Goal: Transaction & Acquisition: Download file/media

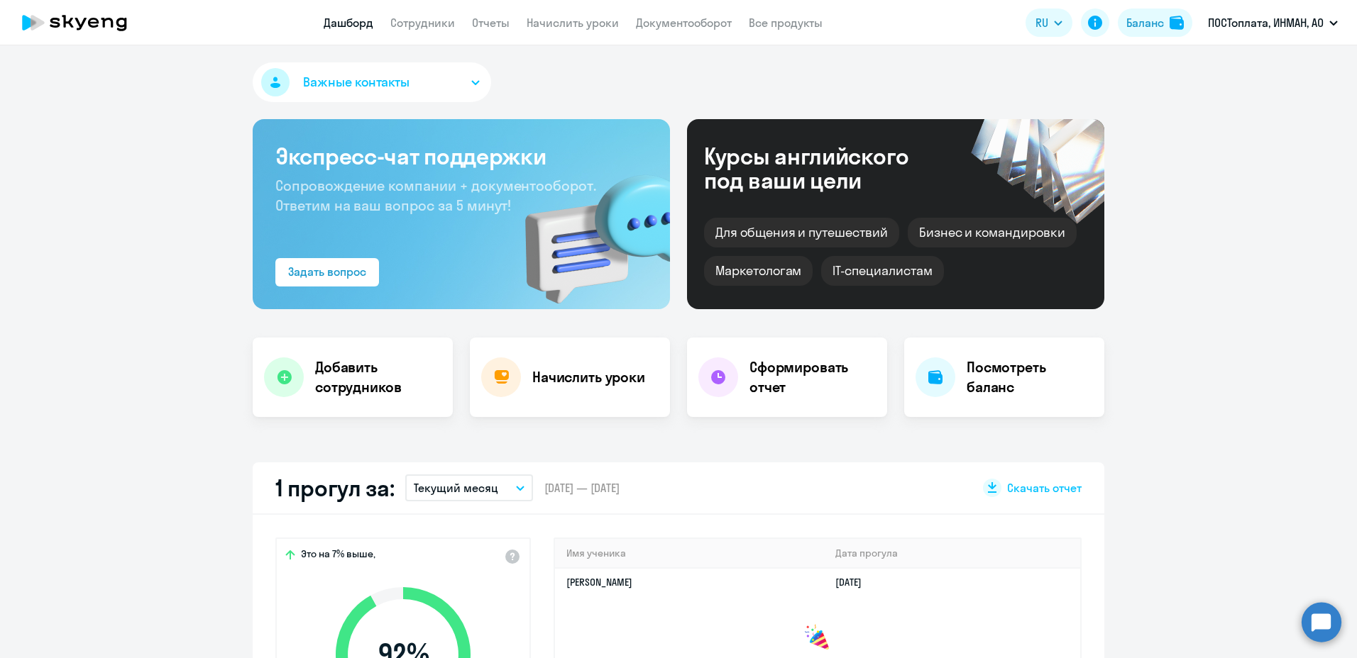
scroll to position [213, 0]
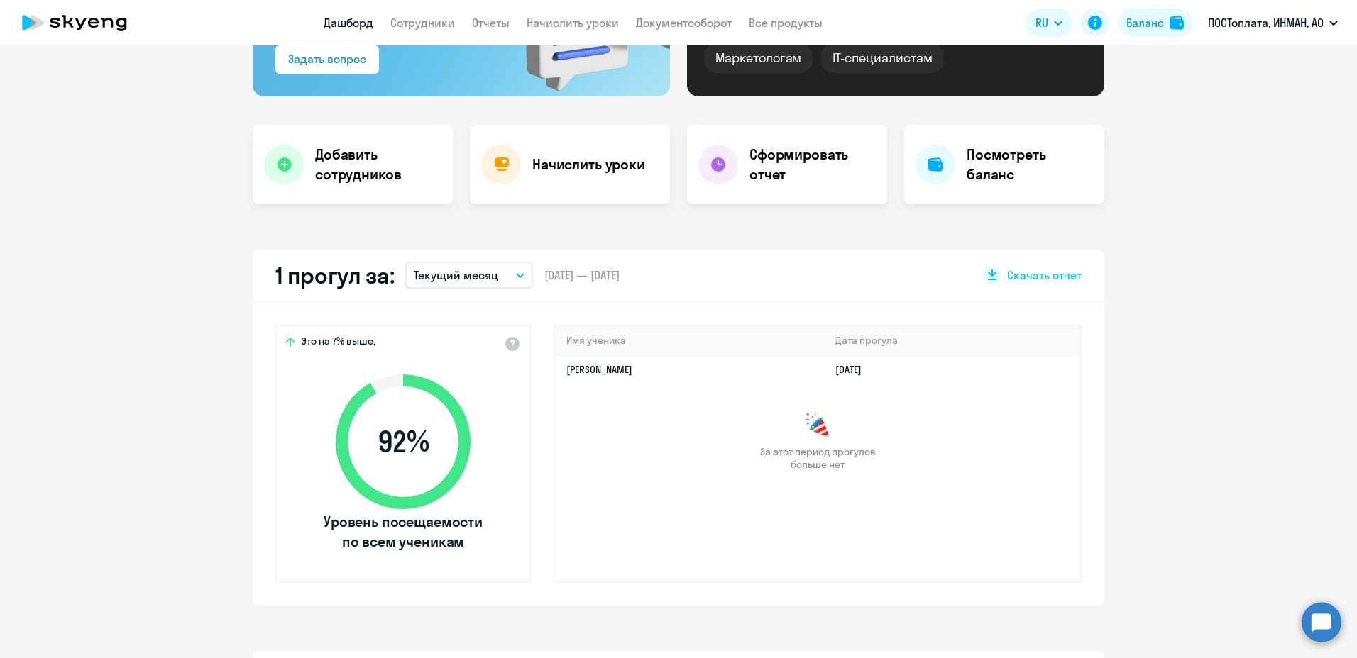
select select "30"
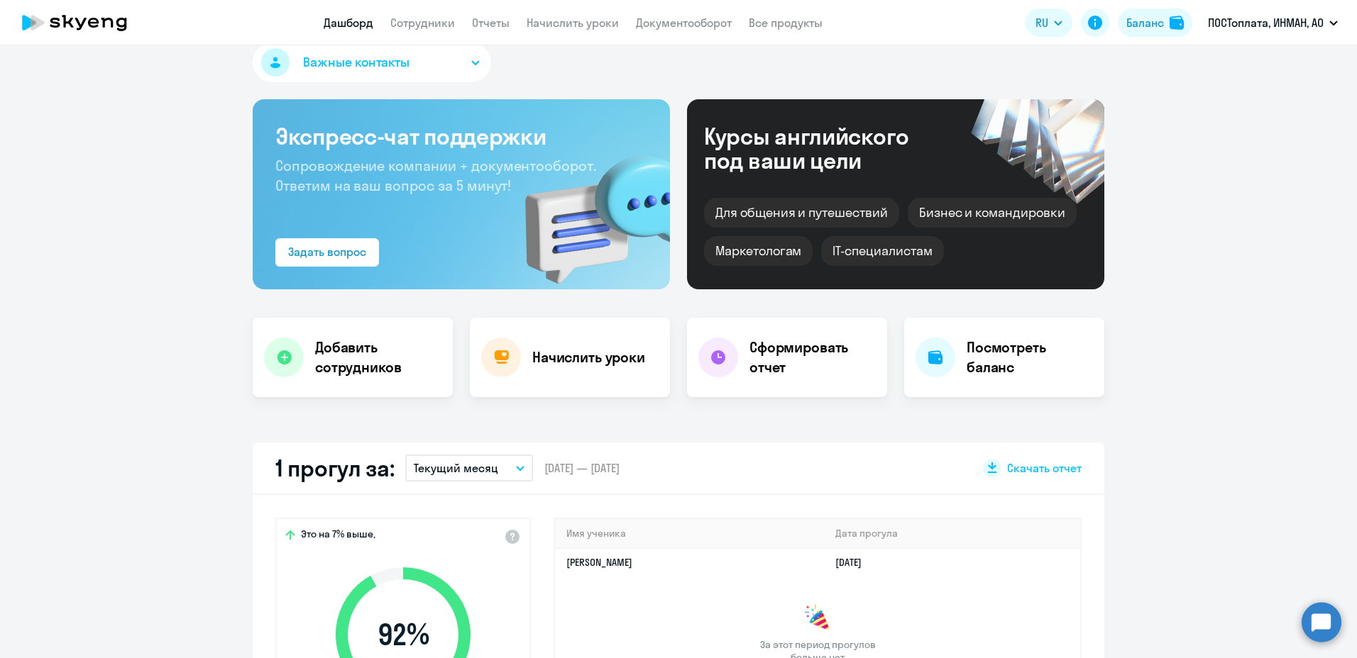
scroll to position [0, 0]
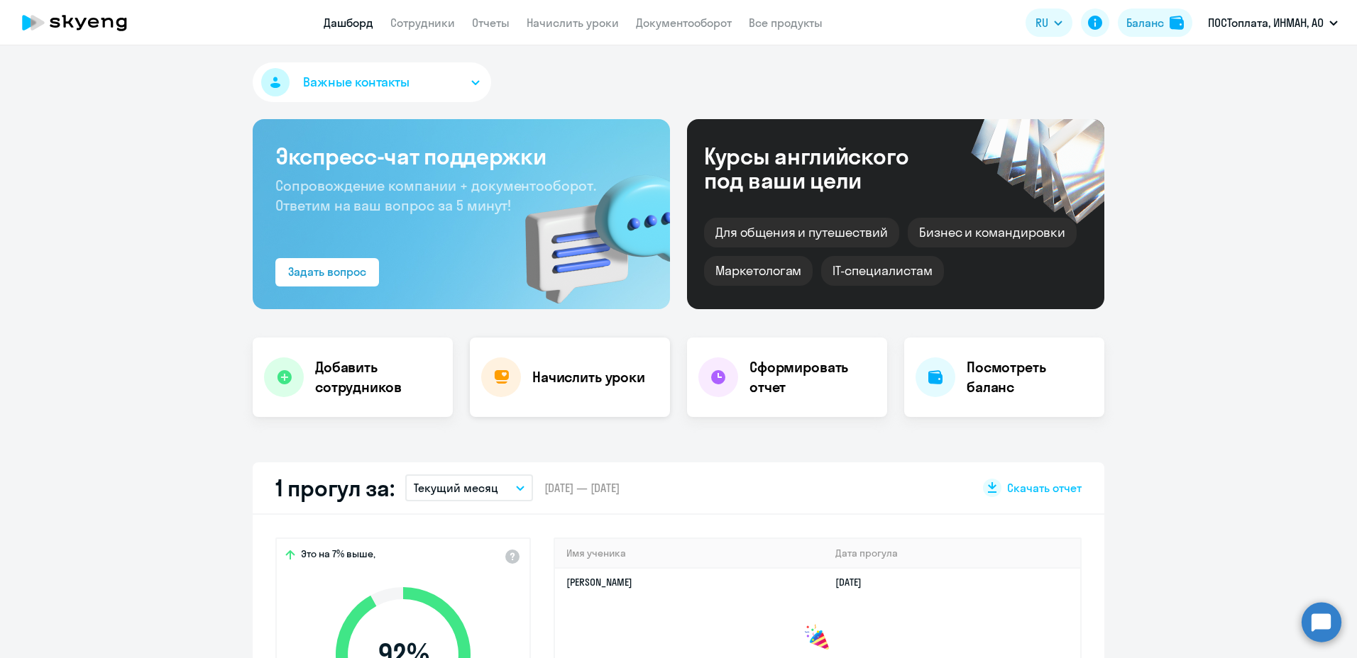
click at [558, 377] on h4 "Начислить уроки" at bounding box center [588, 378] width 113 height 20
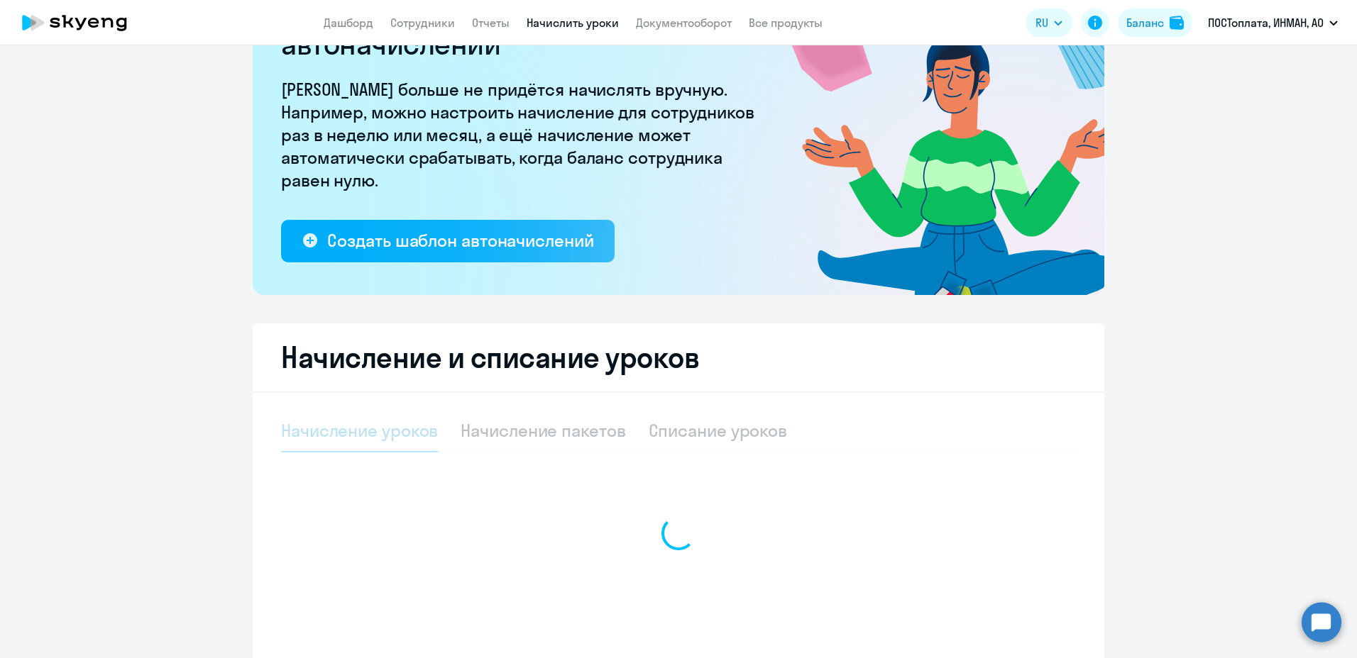
select select "10"
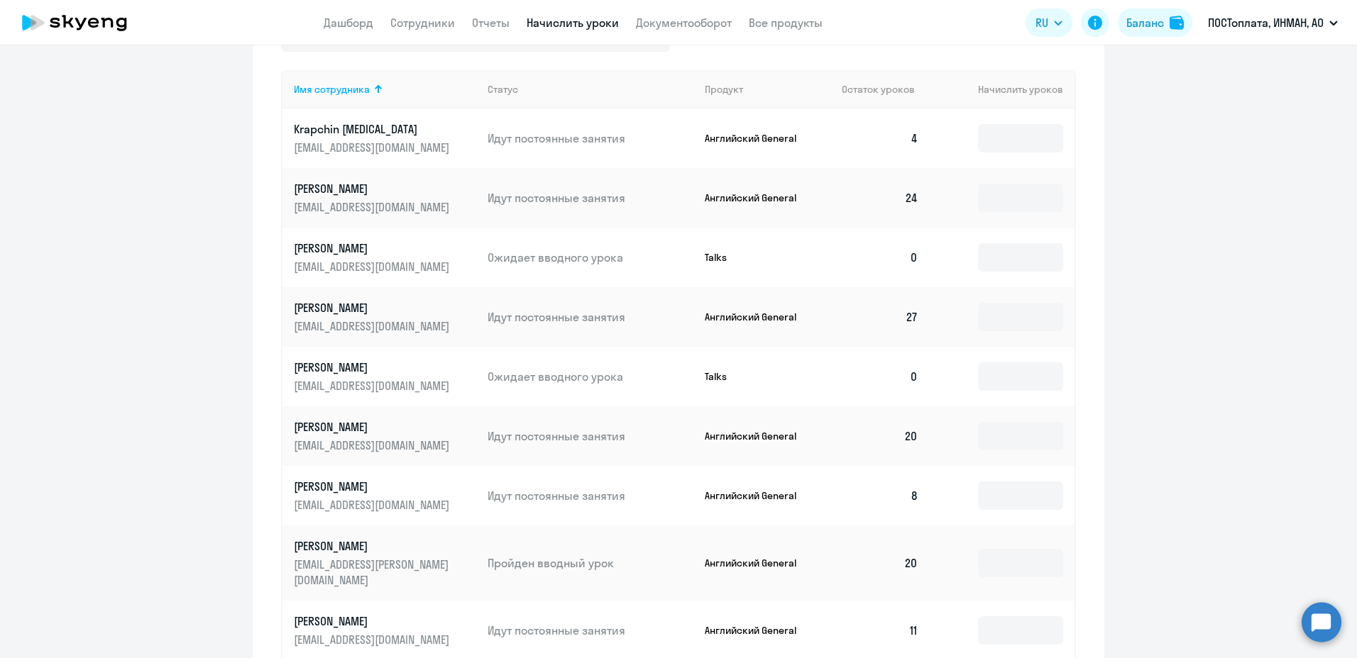
scroll to position [806, 0]
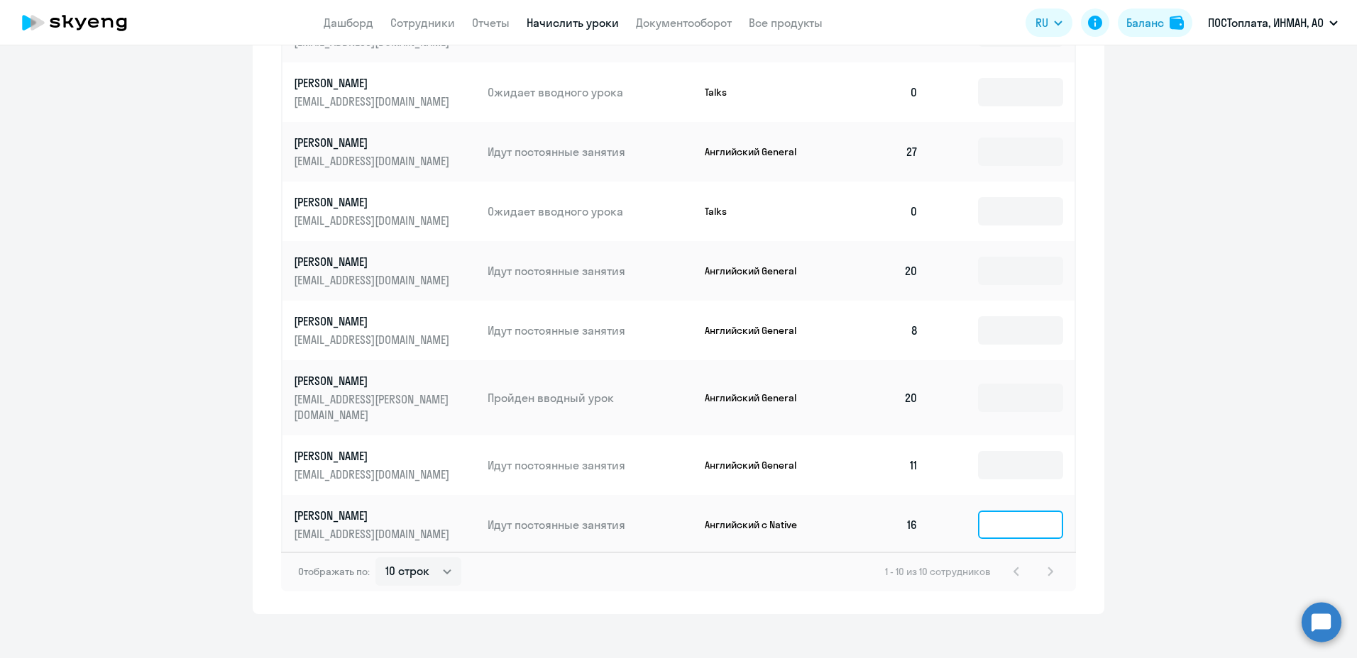
click at [1037, 514] on input at bounding box center [1020, 525] width 85 height 28
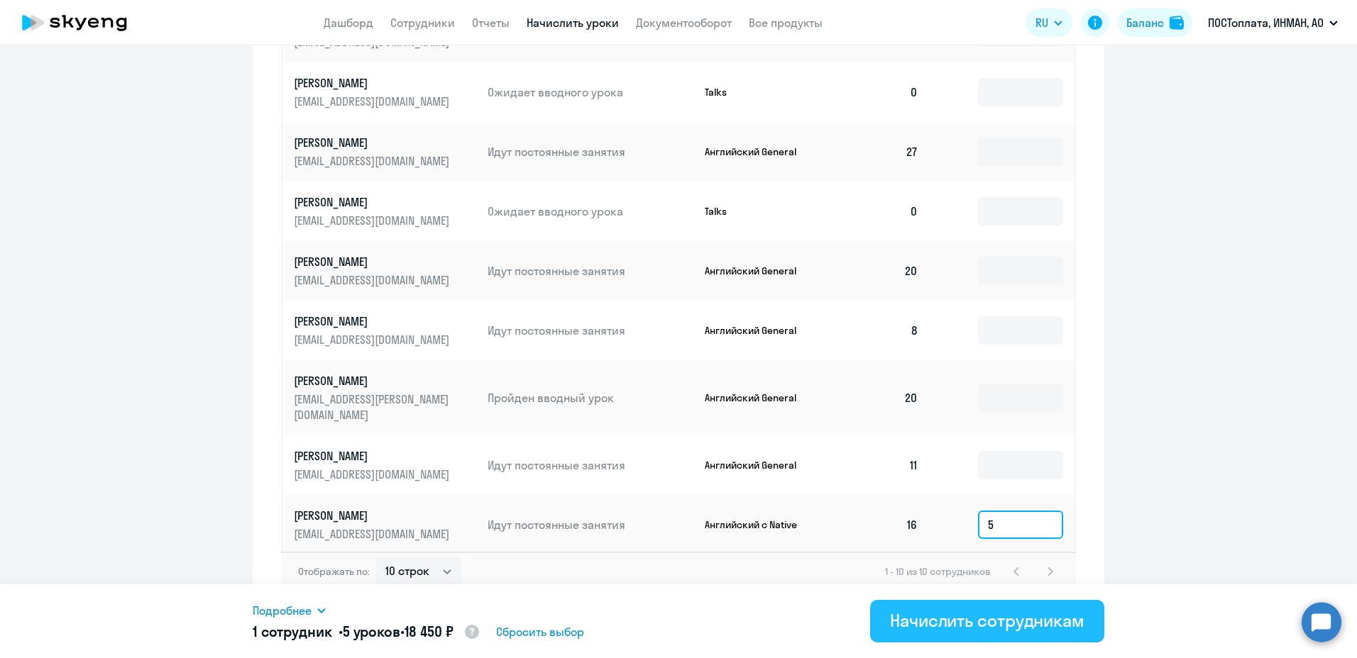
type input "5"
click at [977, 633] on button "Начислить сотрудникам" at bounding box center [987, 621] width 234 height 43
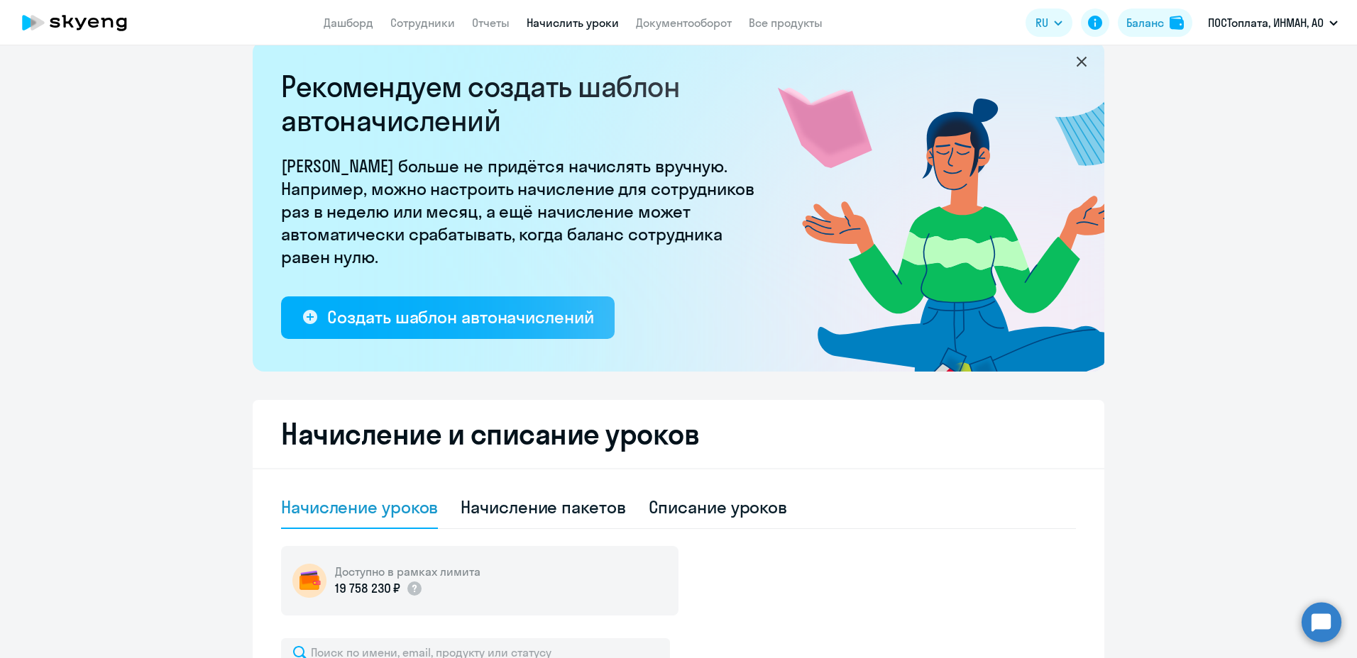
scroll to position [0, 0]
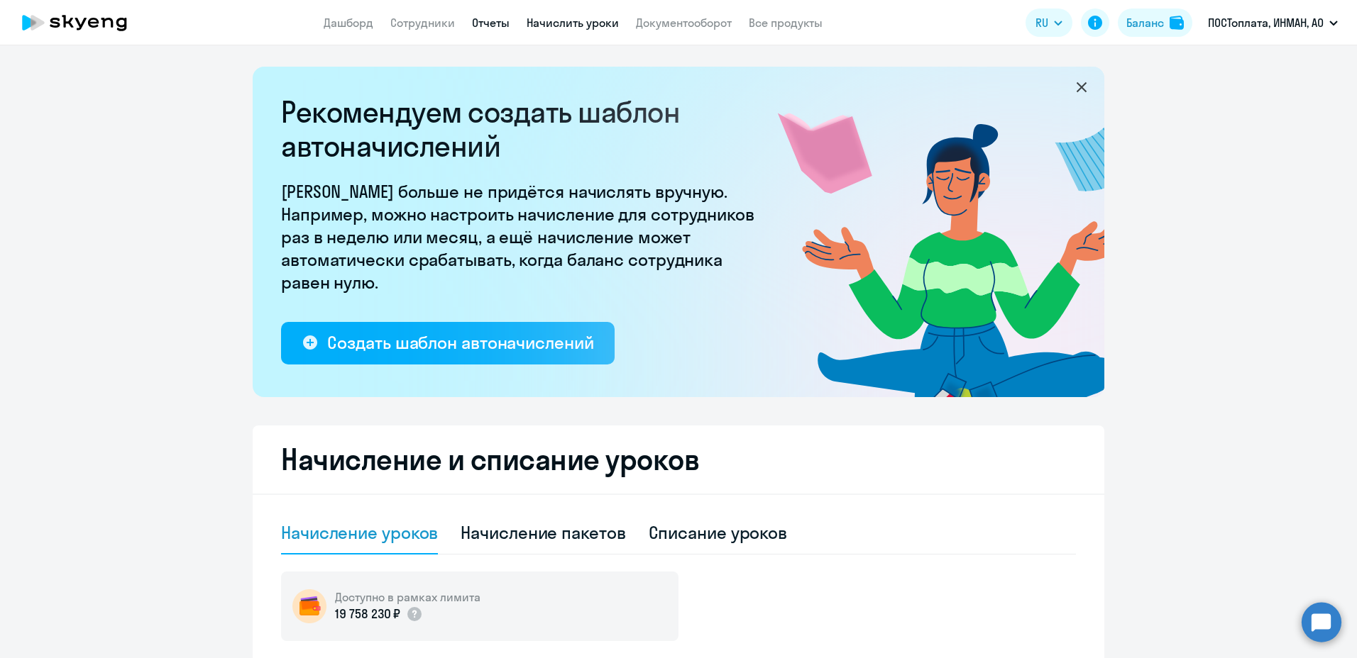
click at [487, 19] on link "Отчеты" at bounding box center [491, 23] width 38 height 14
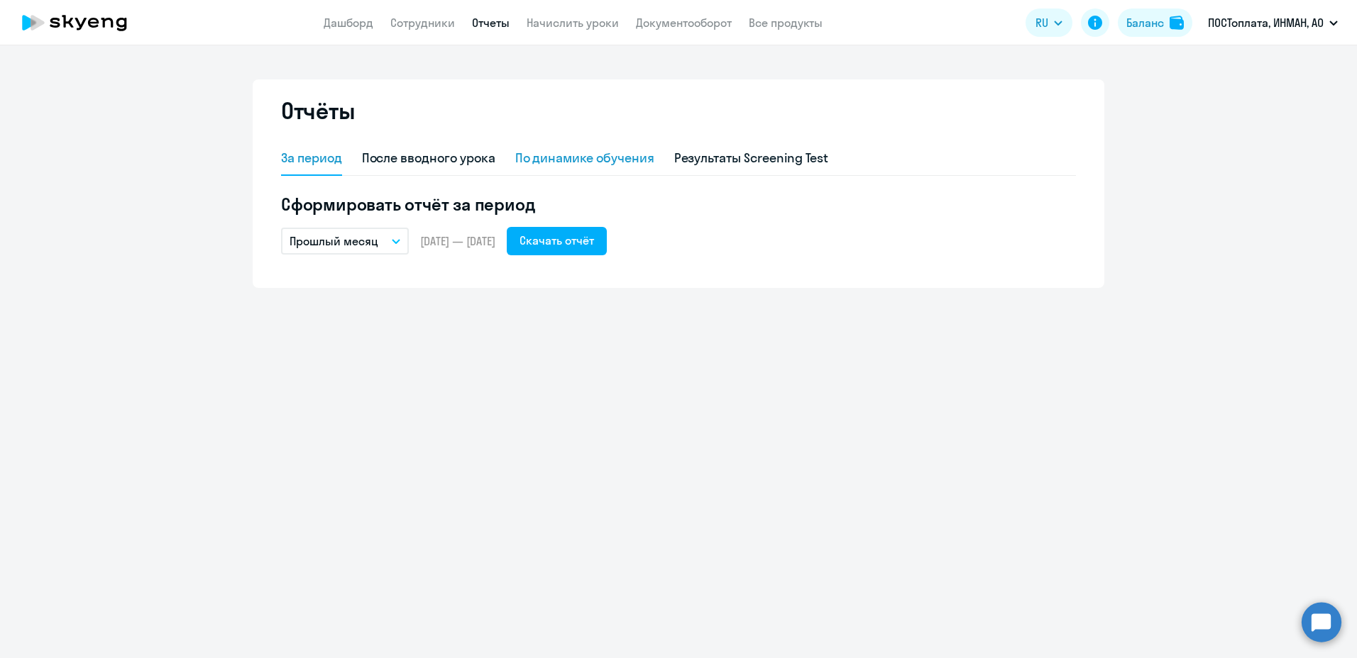
click at [586, 160] on div "По динамике обучения" at bounding box center [584, 158] width 139 height 18
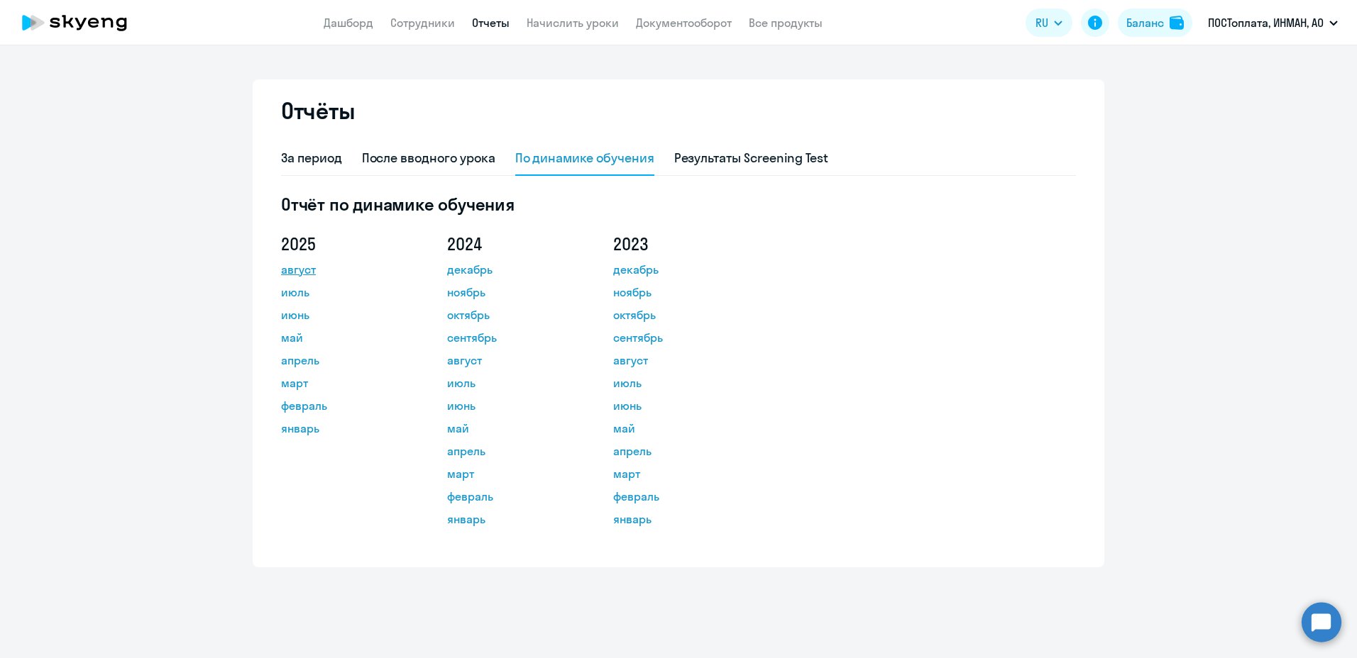
click at [287, 272] on link "август" at bounding box center [345, 269] width 128 height 17
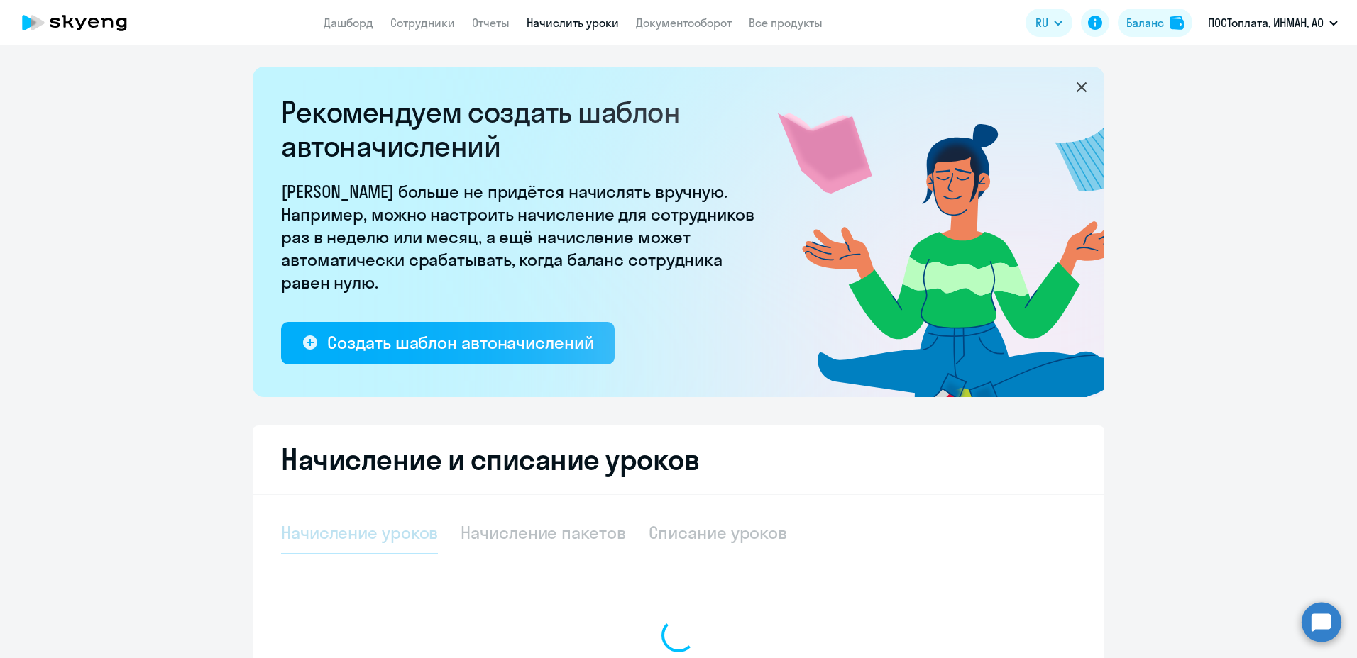
select select "10"
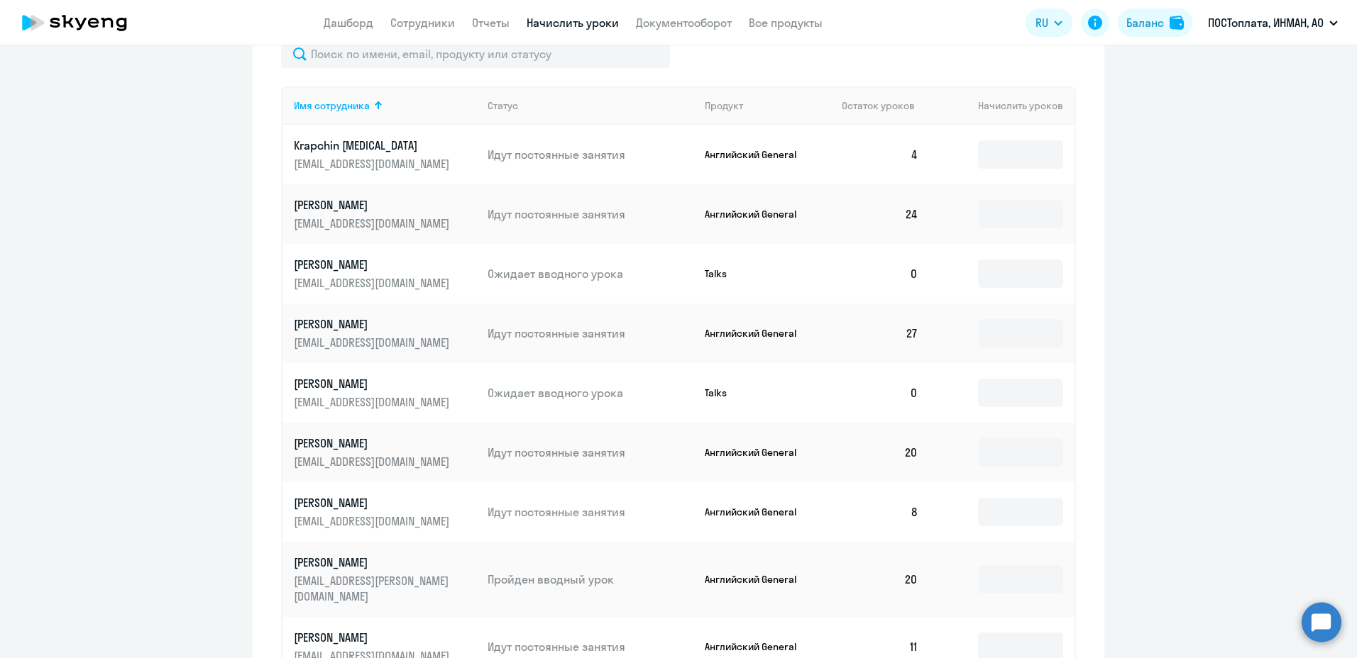
scroll to position [497, 0]
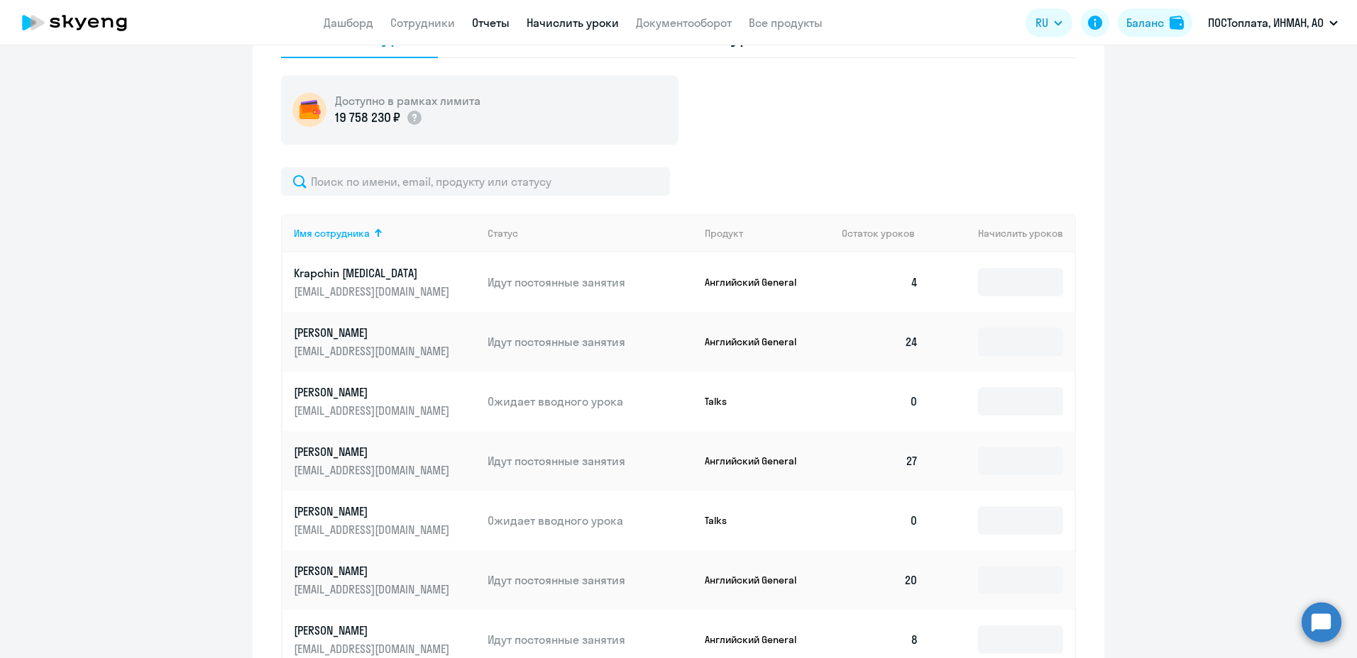
click at [498, 25] on link "Отчеты" at bounding box center [491, 23] width 38 height 14
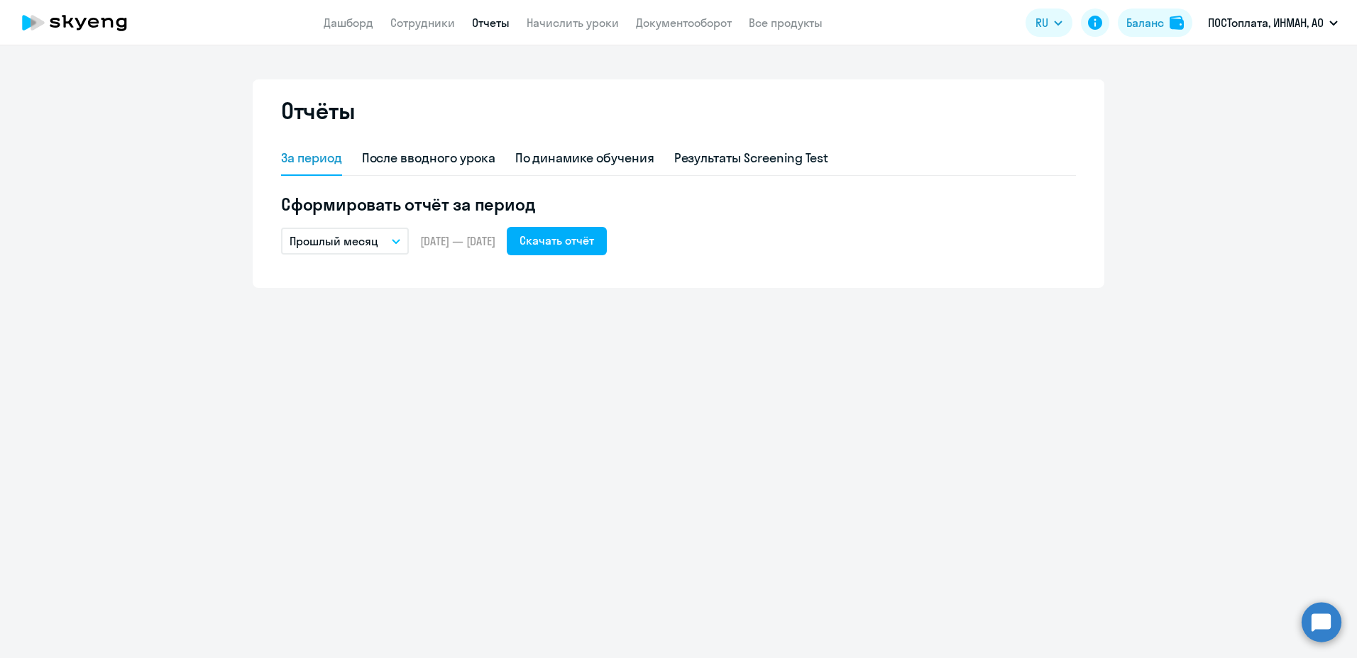
click at [396, 241] on icon "button" at bounding box center [396, 241] width 9 height 5
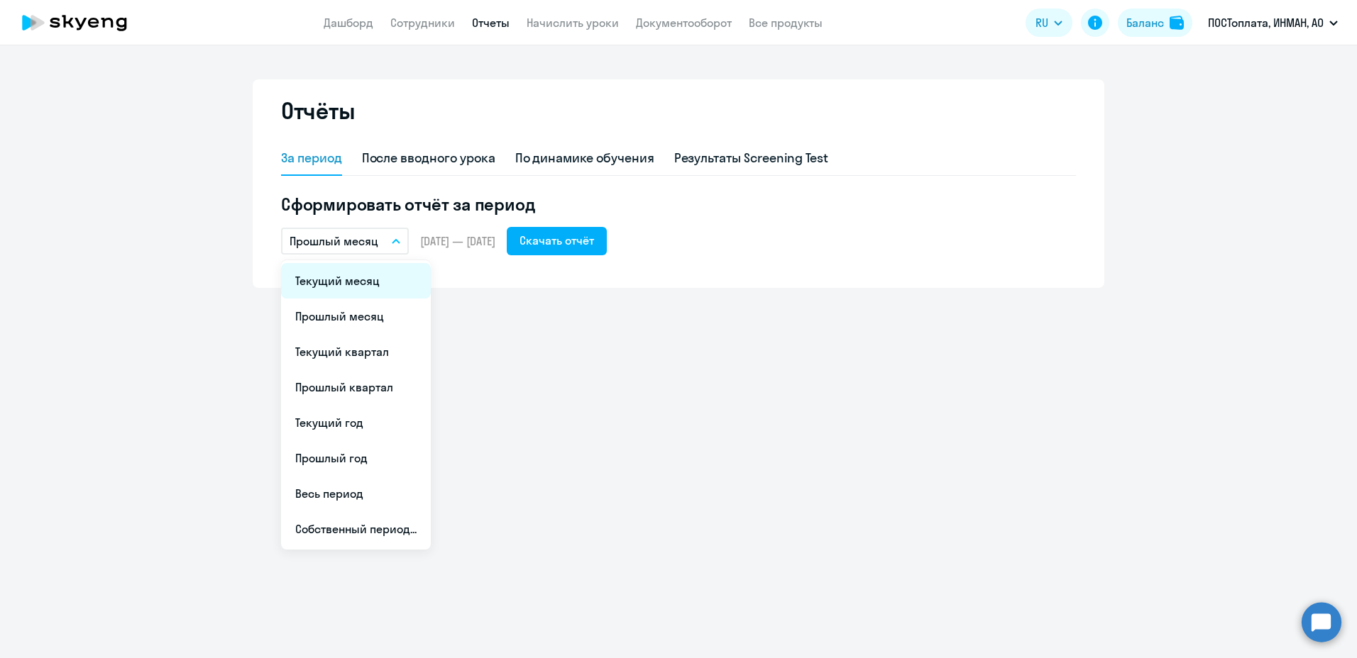
click at [377, 275] on li "Текущий месяц" at bounding box center [356, 280] width 150 height 35
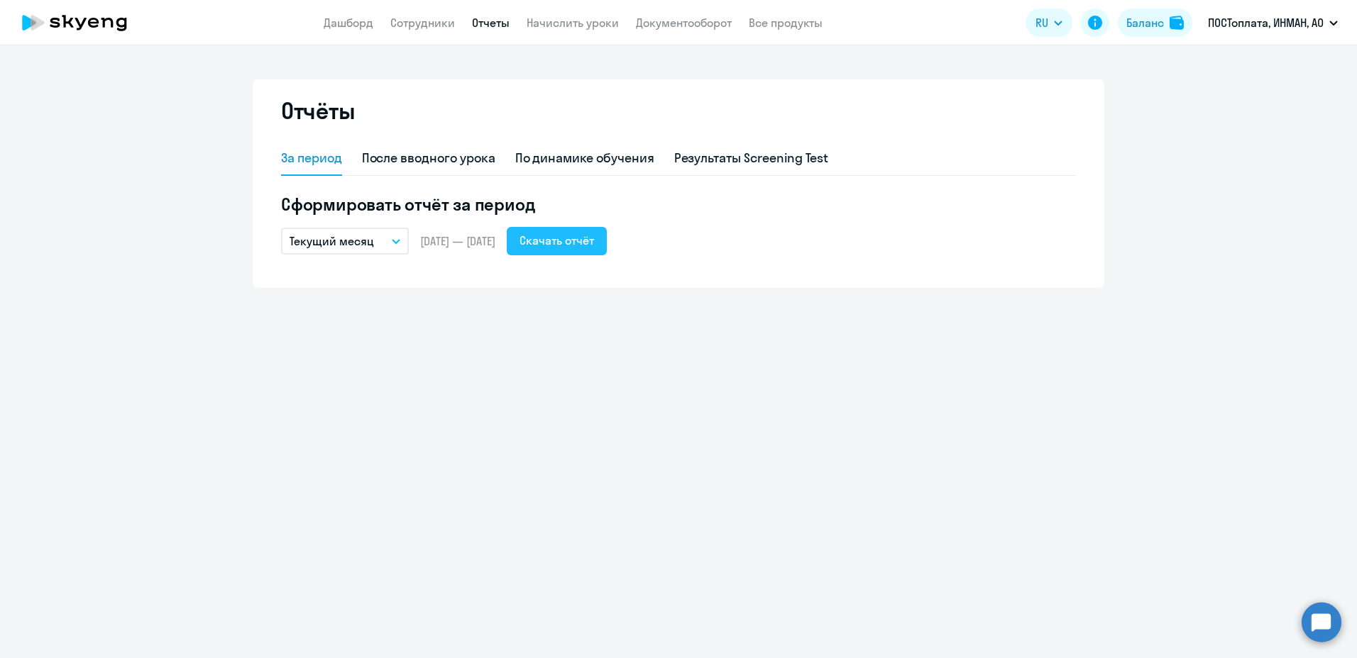
click at [594, 241] on div "Скачать отчёт" at bounding box center [556, 240] width 74 height 17
click at [397, 236] on button "Текущий месяц" at bounding box center [345, 241] width 128 height 27
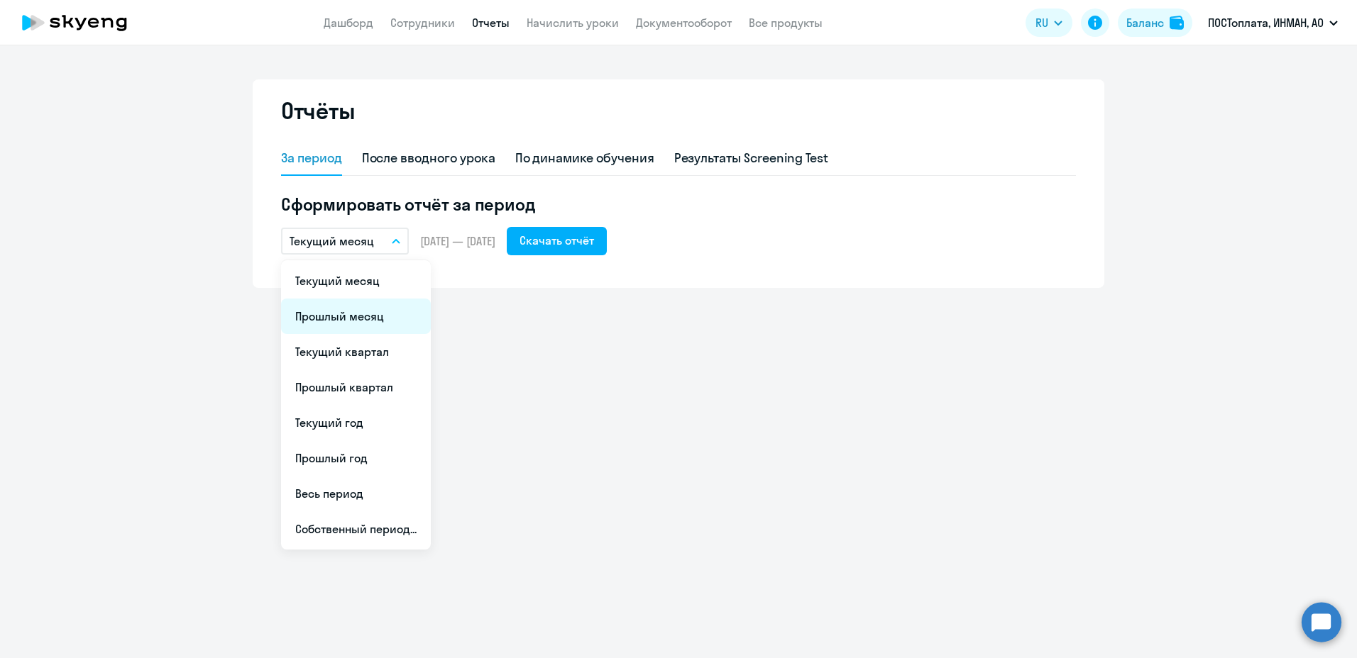
click at [385, 321] on li "Прошлый месяц" at bounding box center [356, 316] width 150 height 35
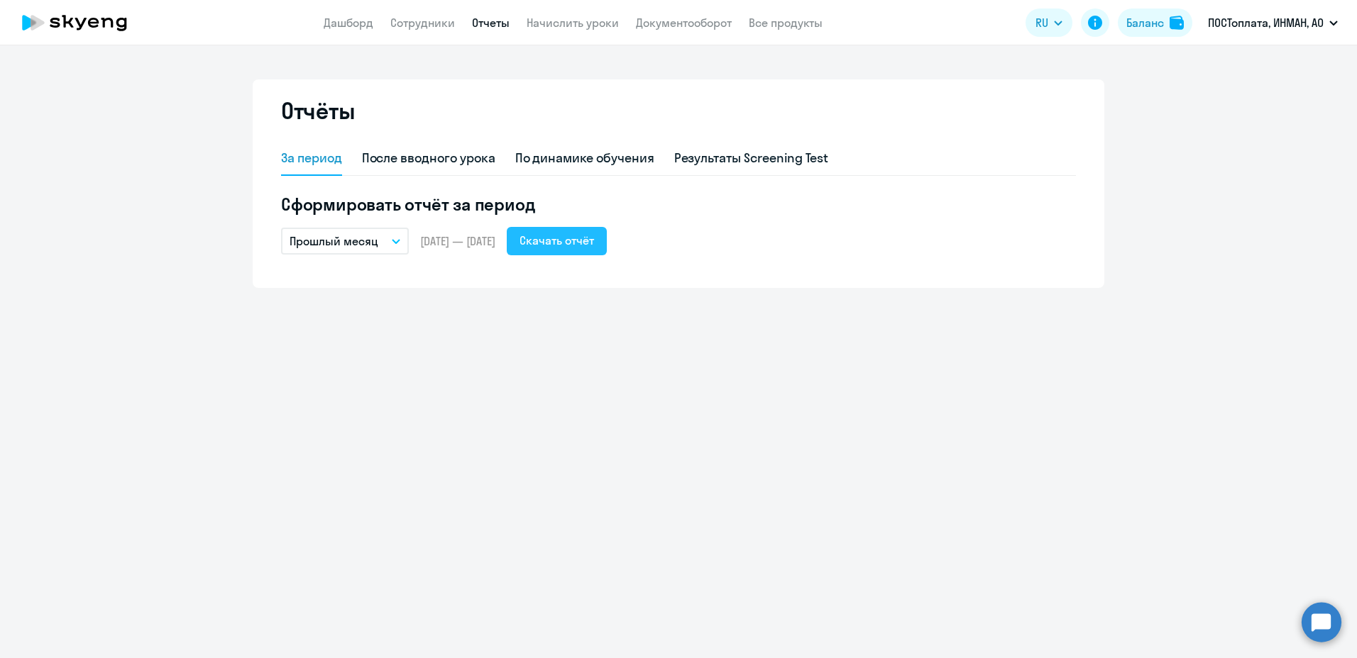
click at [580, 245] on div "Скачать отчёт" at bounding box center [556, 240] width 74 height 17
click at [345, 244] on p "Прошлый месяц" at bounding box center [333, 241] width 89 height 17
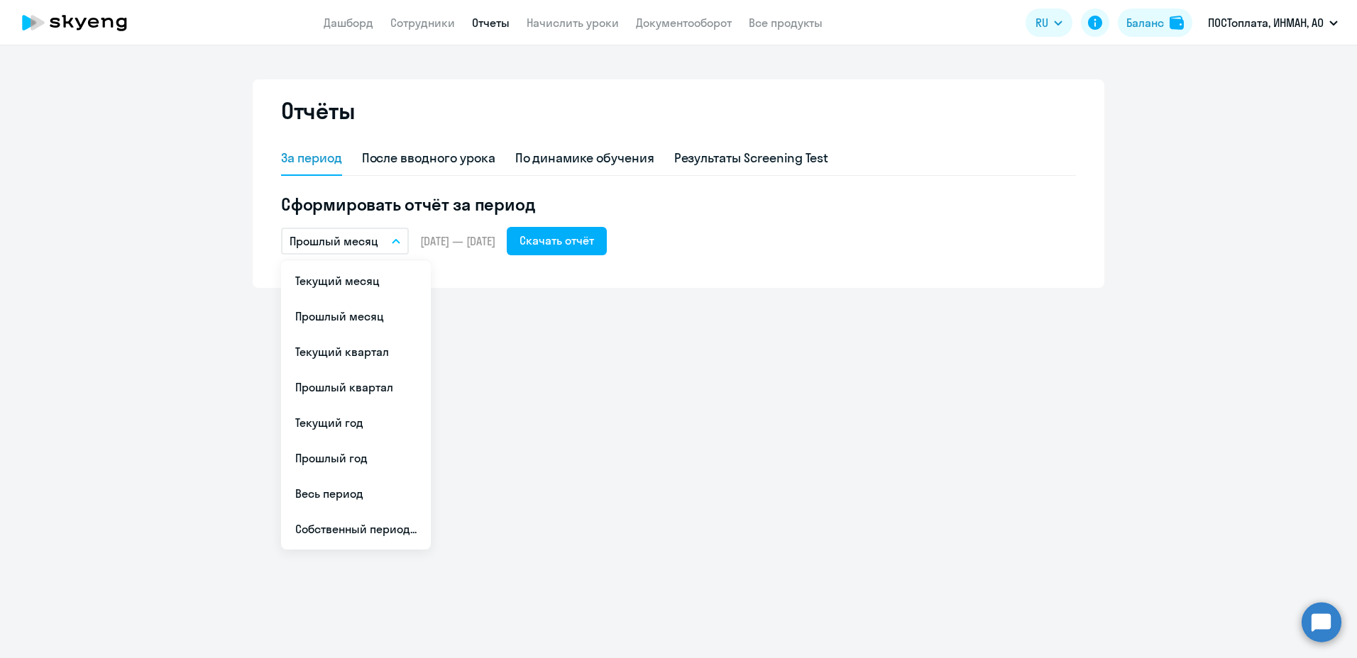
click at [426, 243] on span "[DATE] — [DATE]" at bounding box center [457, 241] width 75 height 16
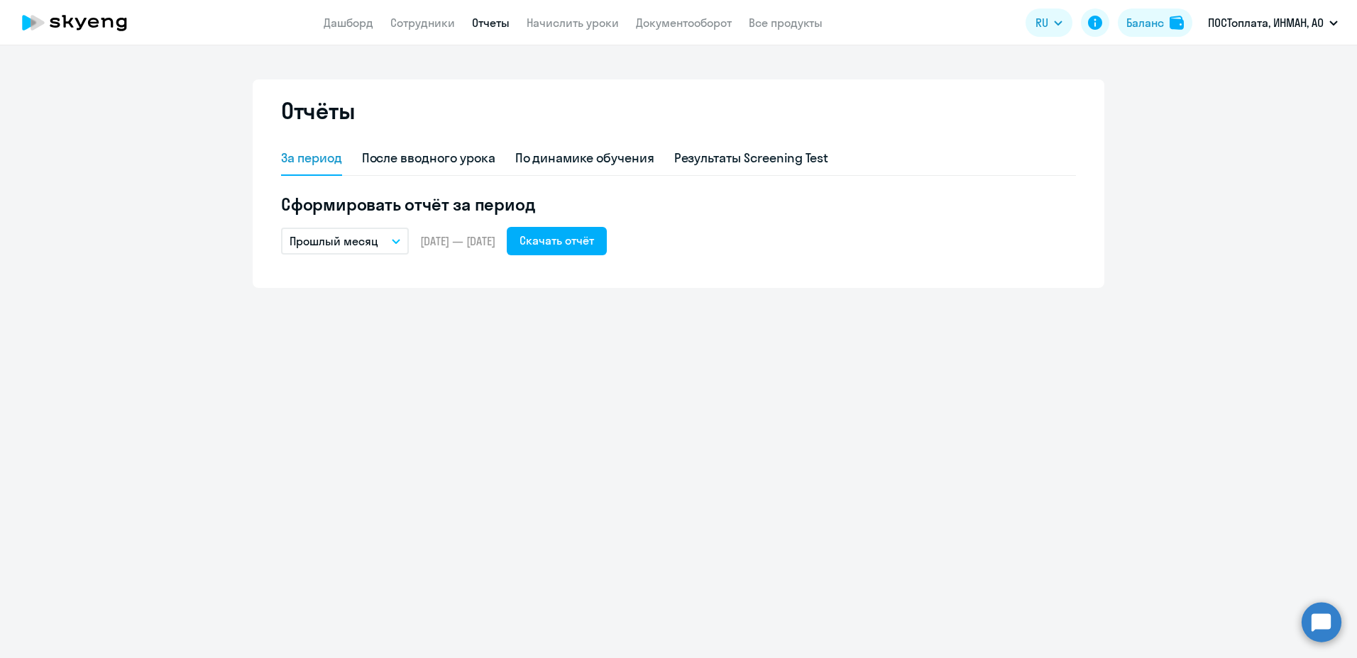
click at [443, 241] on span "[DATE] — [DATE]" at bounding box center [457, 241] width 75 height 16
click at [394, 243] on icon "button" at bounding box center [396, 241] width 9 height 5
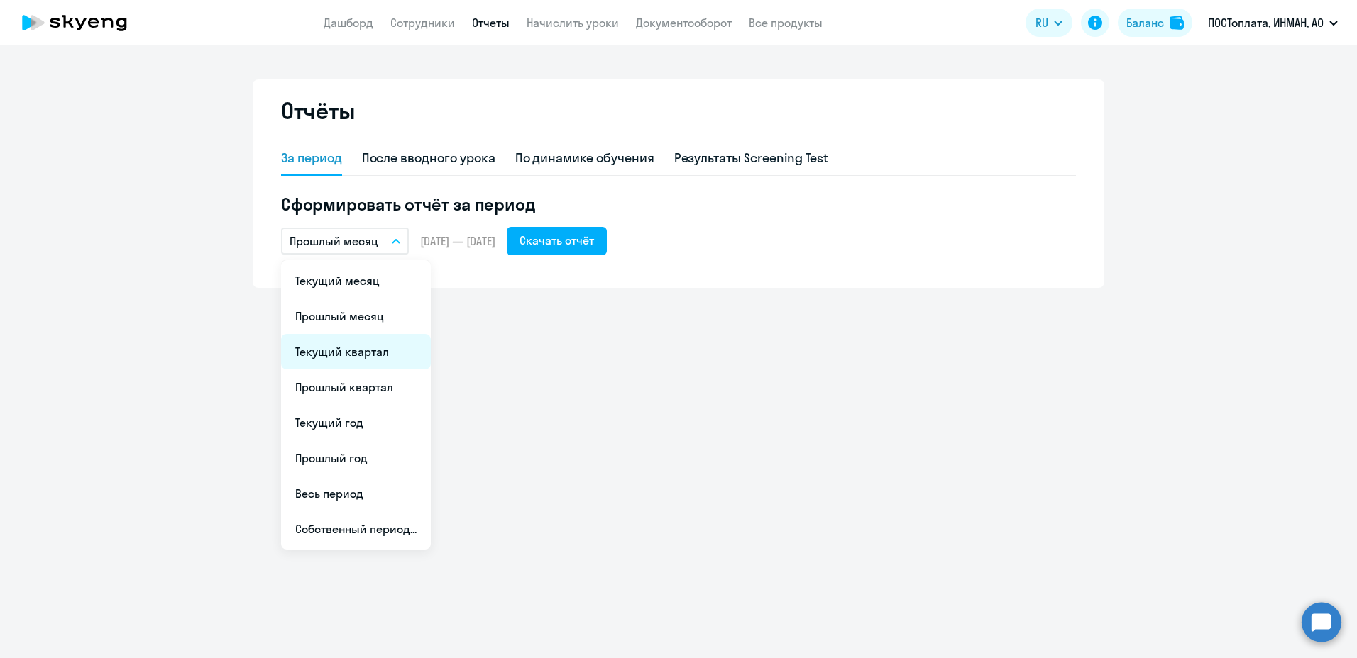
click at [391, 355] on li "Текущий квартал" at bounding box center [356, 351] width 150 height 35
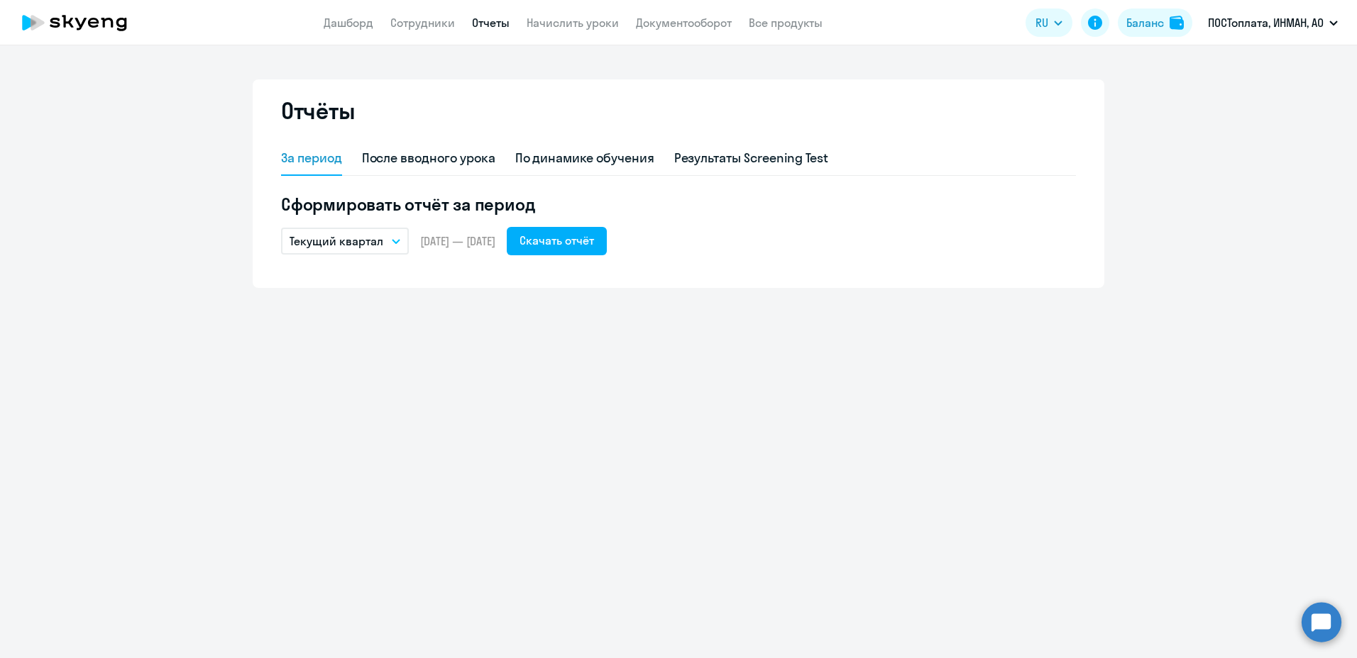
click at [400, 245] on button "Текущий квартал" at bounding box center [345, 241] width 128 height 27
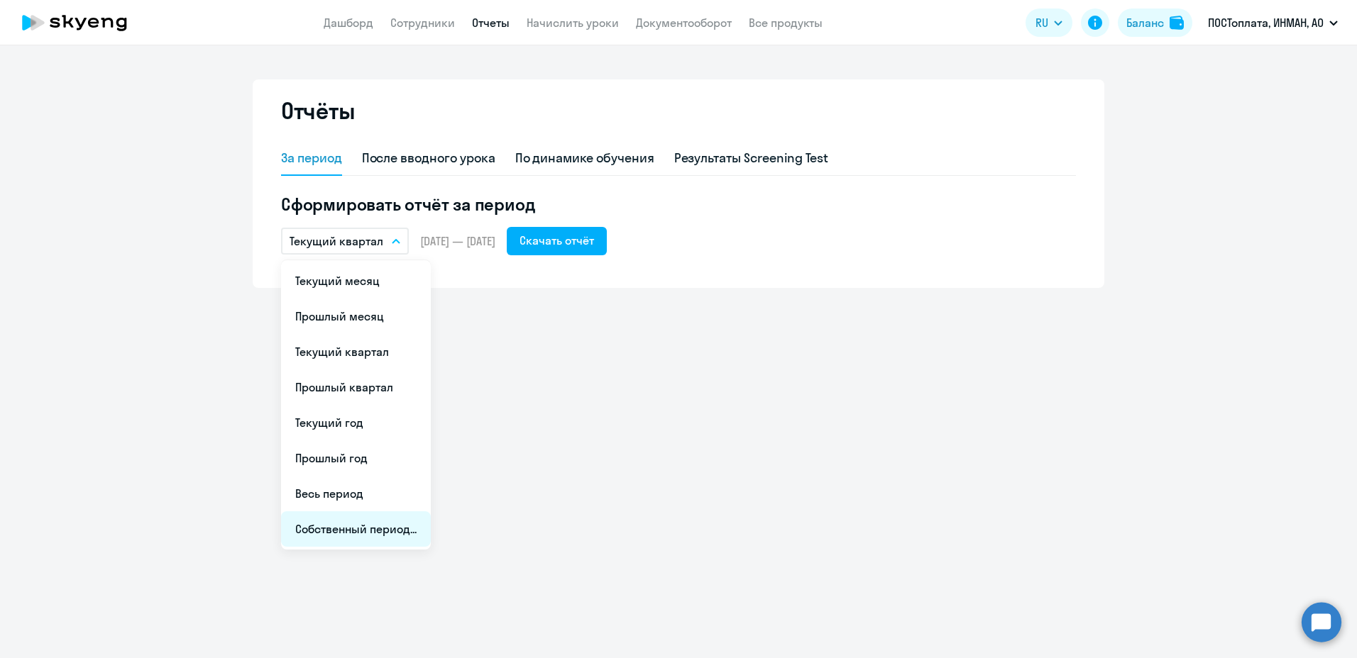
click at [398, 523] on li "Собственный период..." at bounding box center [356, 529] width 150 height 35
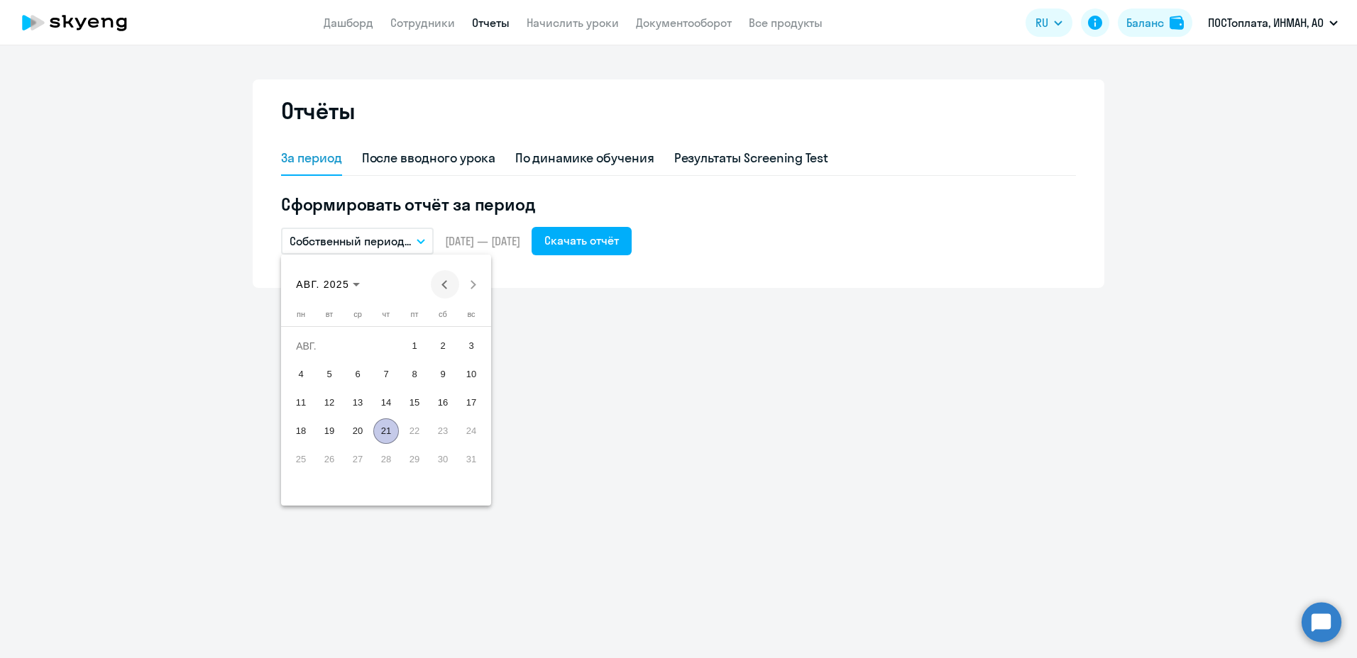
click at [442, 289] on span "Previous month" at bounding box center [445, 284] width 28 height 28
click at [468, 346] on span "1" at bounding box center [471, 346] width 26 height 26
click at [475, 346] on span "1" at bounding box center [471, 346] width 26 height 26
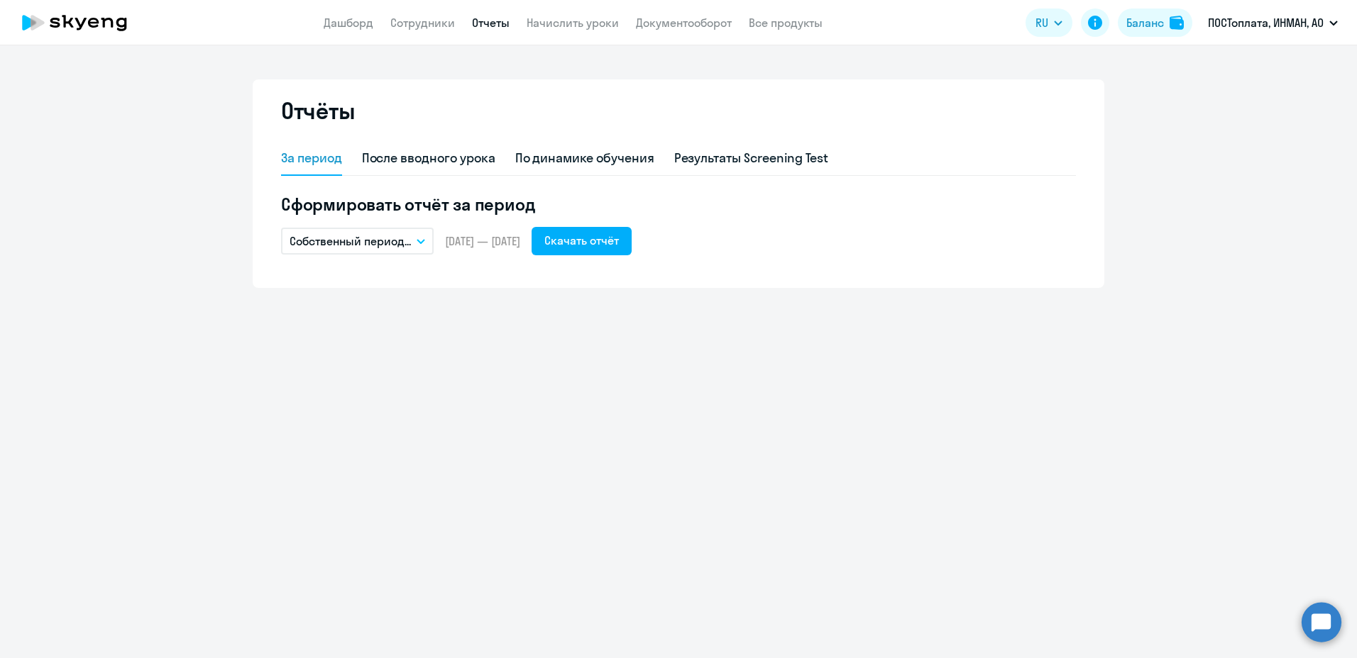
click at [520, 242] on span "[DATE] — [DATE]" at bounding box center [482, 241] width 75 height 16
click at [419, 242] on icon "button" at bounding box center [420, 241] width 9 height 5
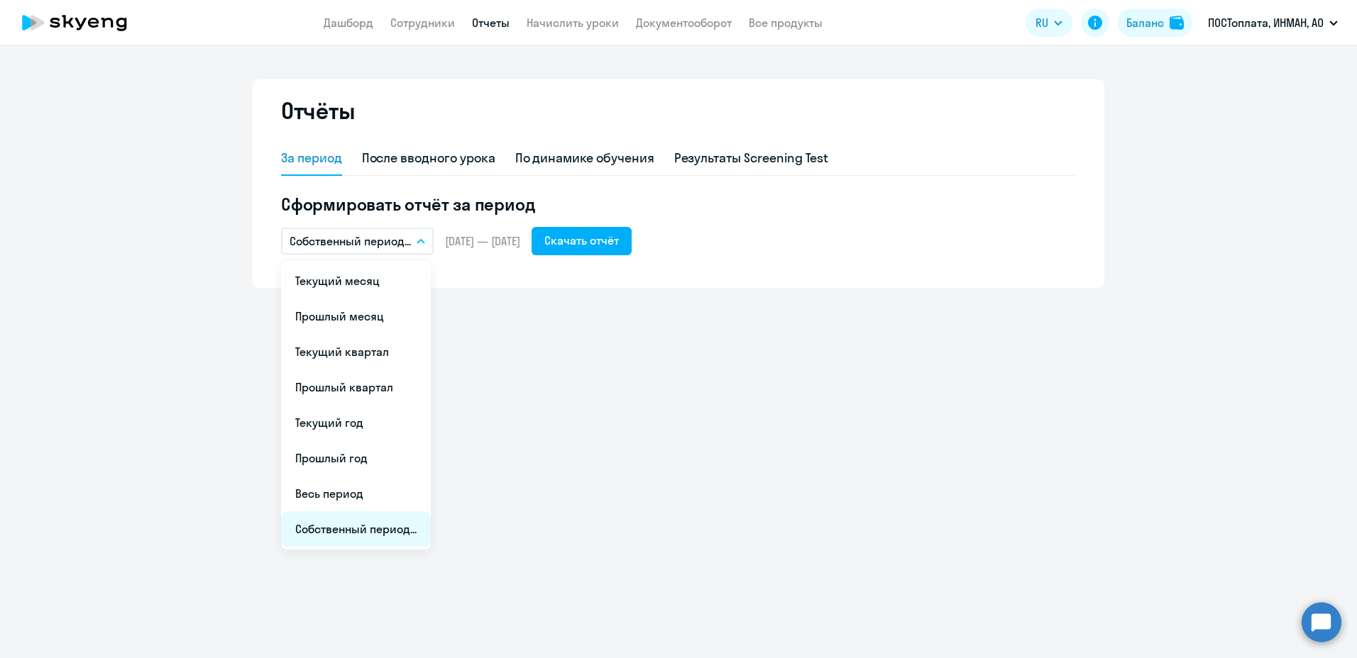
click at [392, 531] on li "Собственный период..." at bounding box center [356, 529] width 150 height 35
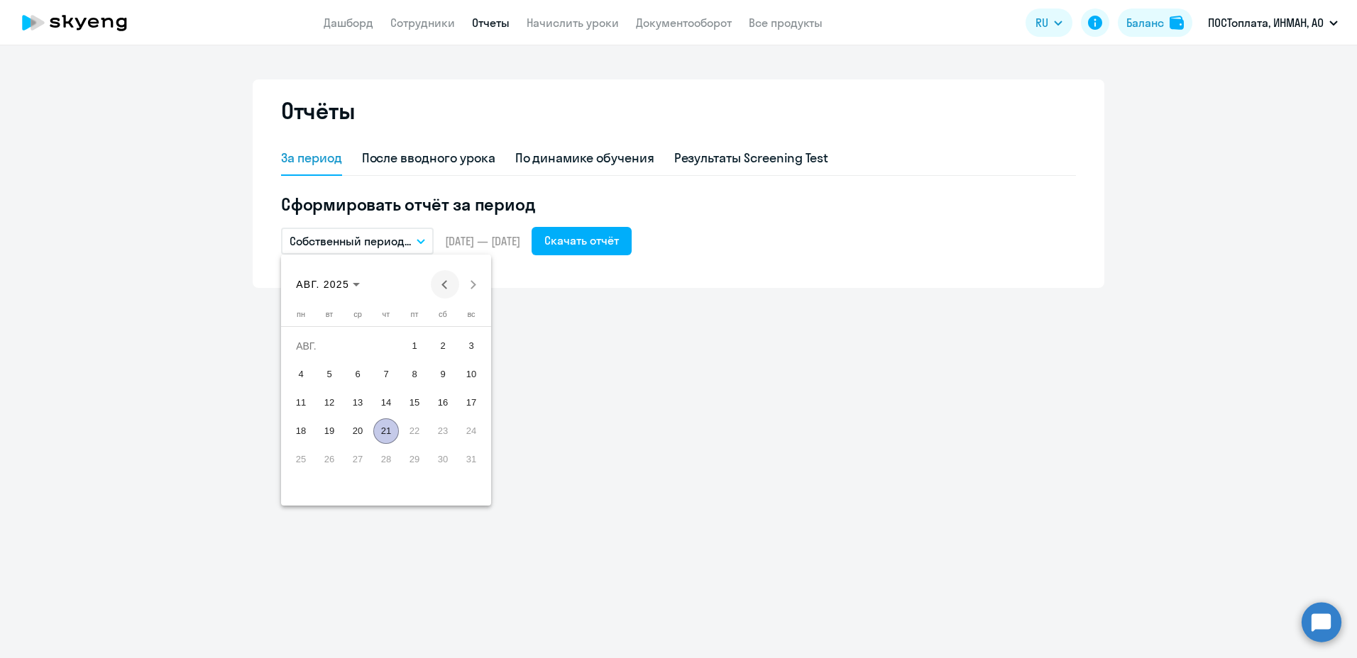
click at [446, 289] on span "Previous month" at bounding box center [445, 284] width 28 height 28
click at [470, 344] on span "1" at bounding box center [471, 346] width 26 height 26
click at [470, 352] on span "1" at bounding box center [471, 346] width 26 height 26
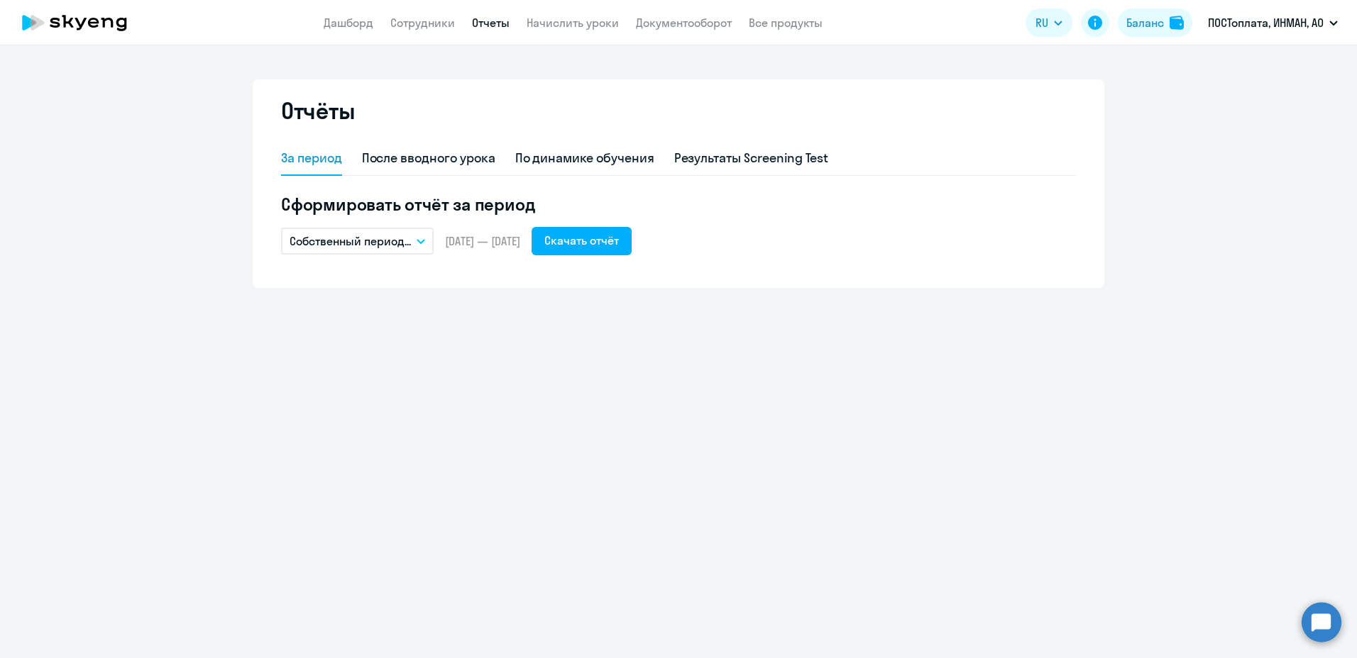
click at [424, 242] on icon "button" at bounding box center [420, 241] width 9 height 5
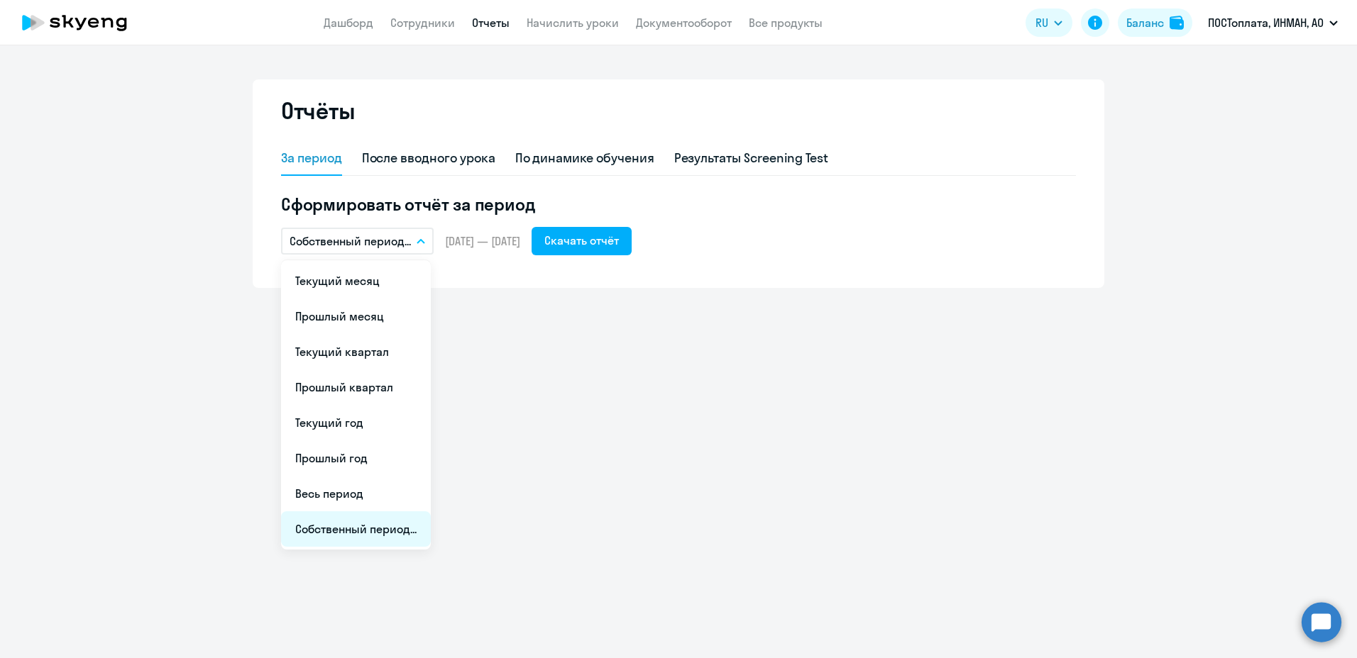
click at [390, 525] on li "Собственный период..." at bounding box center [356, 529] width 150 height 35
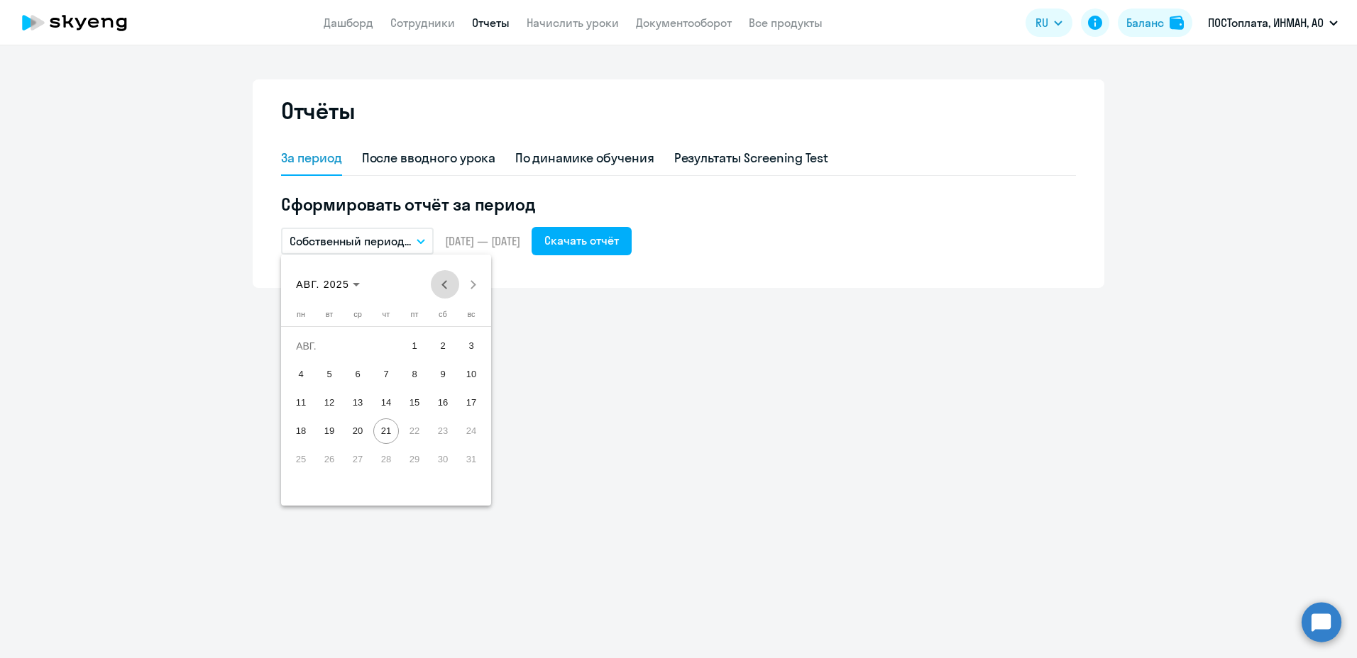
click at [442, 278] on span "Previous month" at bounding box center [445, 284] width 28 height 28
click at [463, 347] on span "1" at bounding box center [471, 346] width 26 height 26
click at [308, 487] on span "30" at bounding box center [301, 488] width 26 height 26
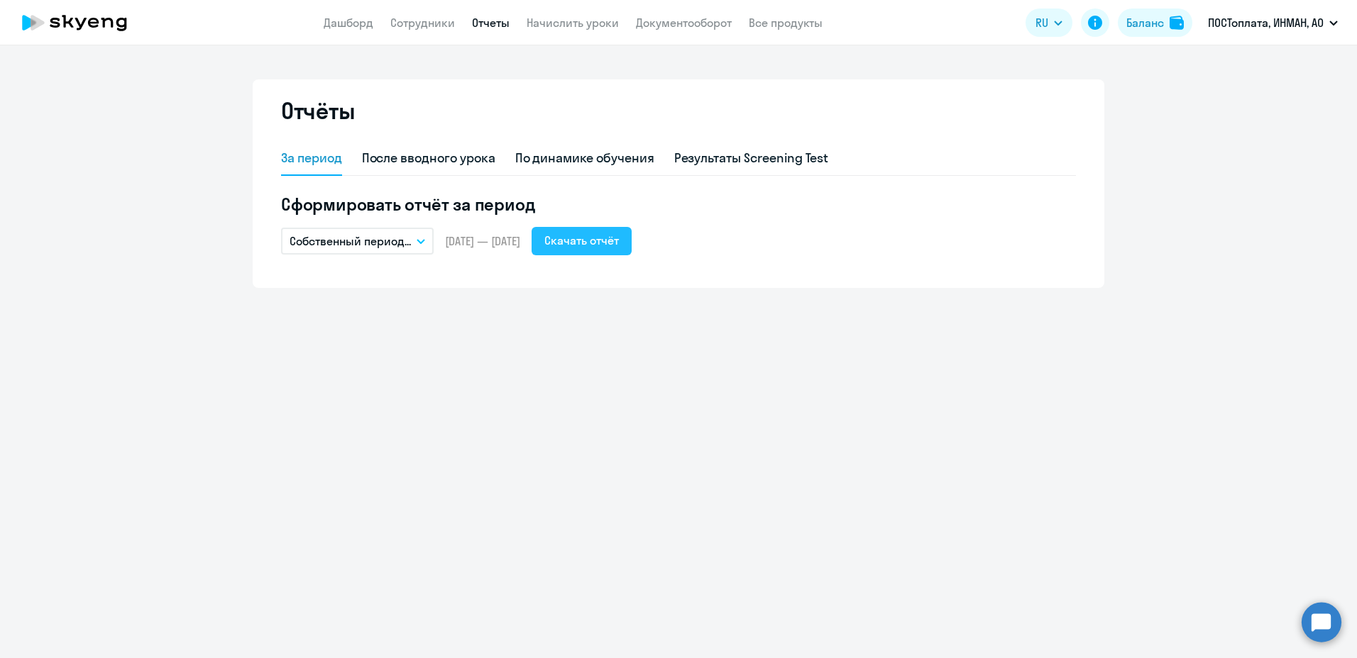
click at [619, 243] on div "Скачать отчёт" at bounding box center [581, 240] width 74 height 17
